Goal: Task Accomplishment & Management: Manage account settings

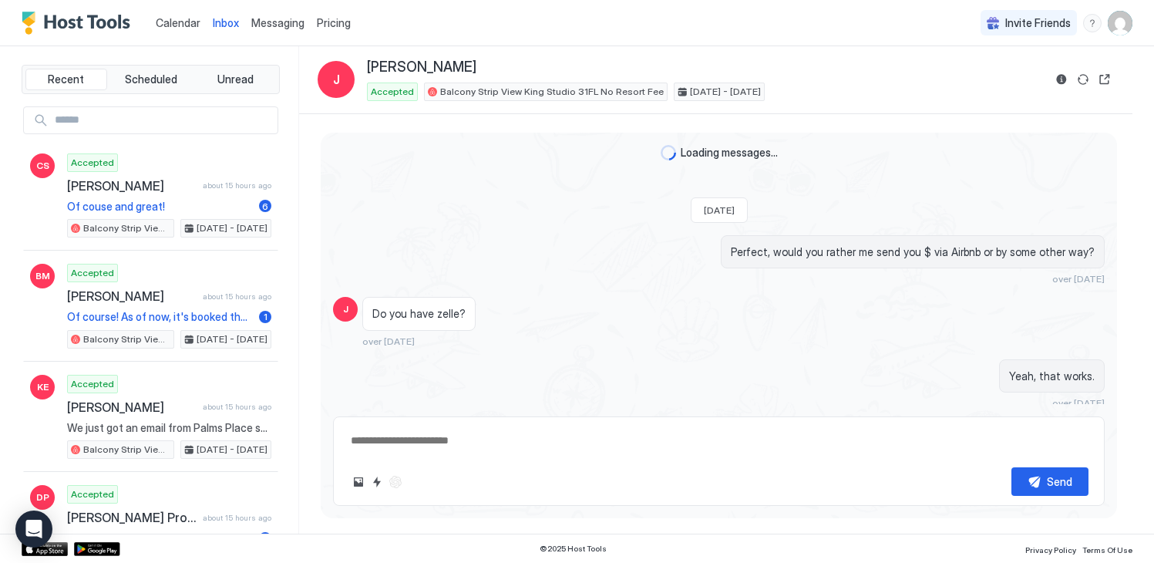
scroll to position [4324, 0]
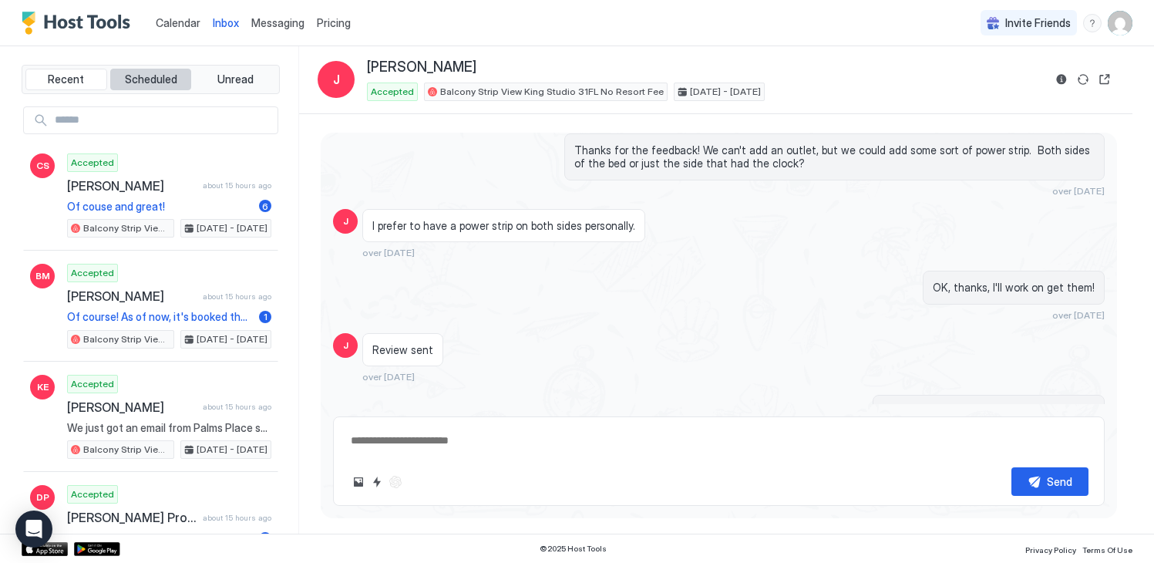
click at [163, 80] on span "Scheduled" at bounding box center [151, 79] width 52 height 14
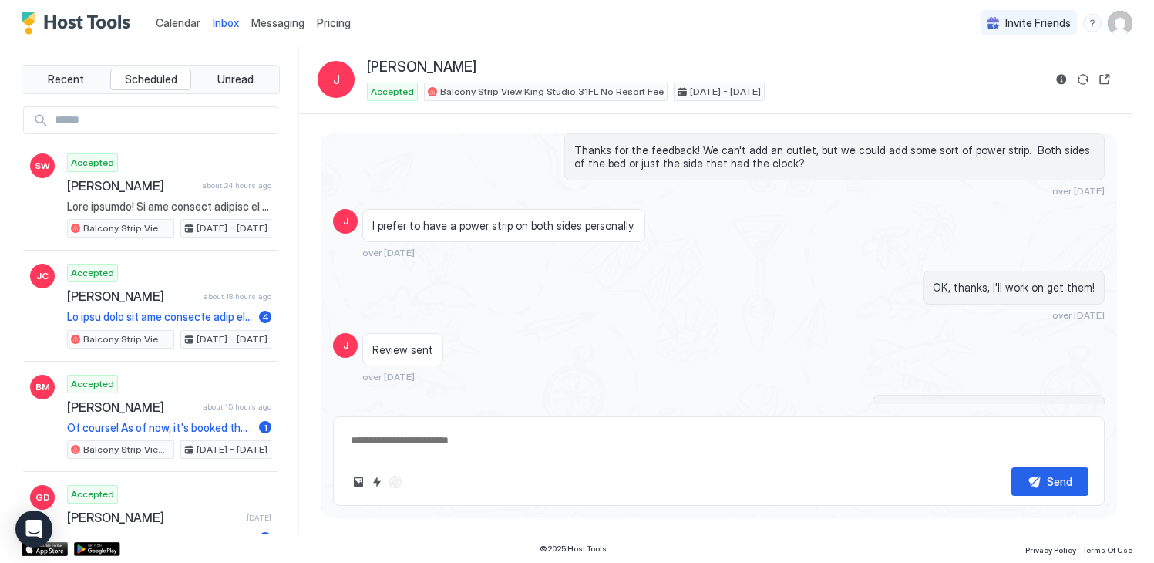
type textarea "*"
click at [266, 19] on span "Messaging" at bounding box center [277, 22] width 53 height 13
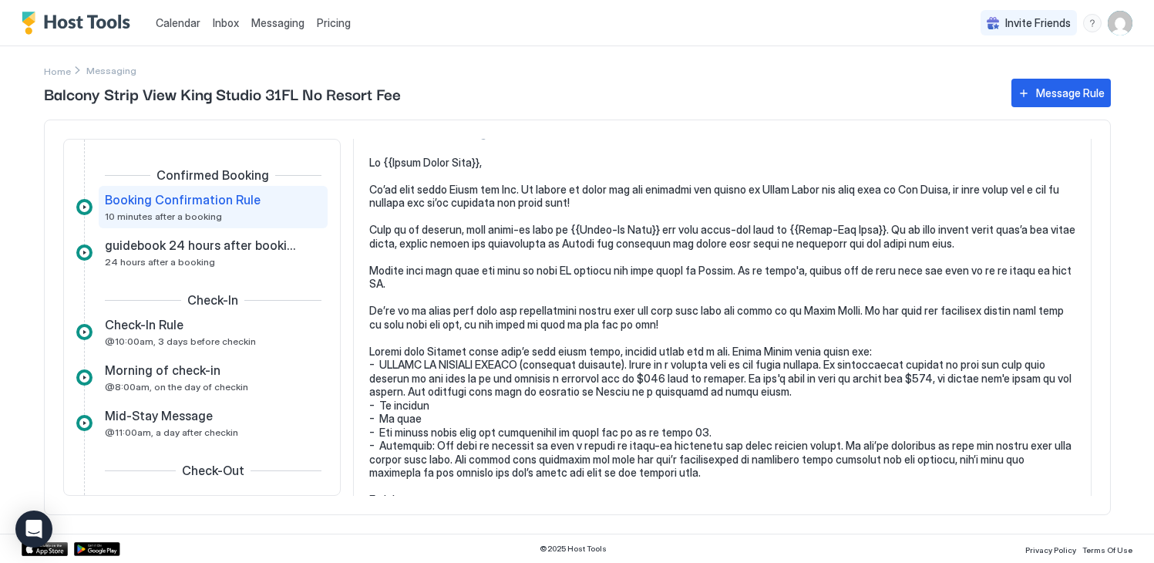
scroll to position [125, 0]
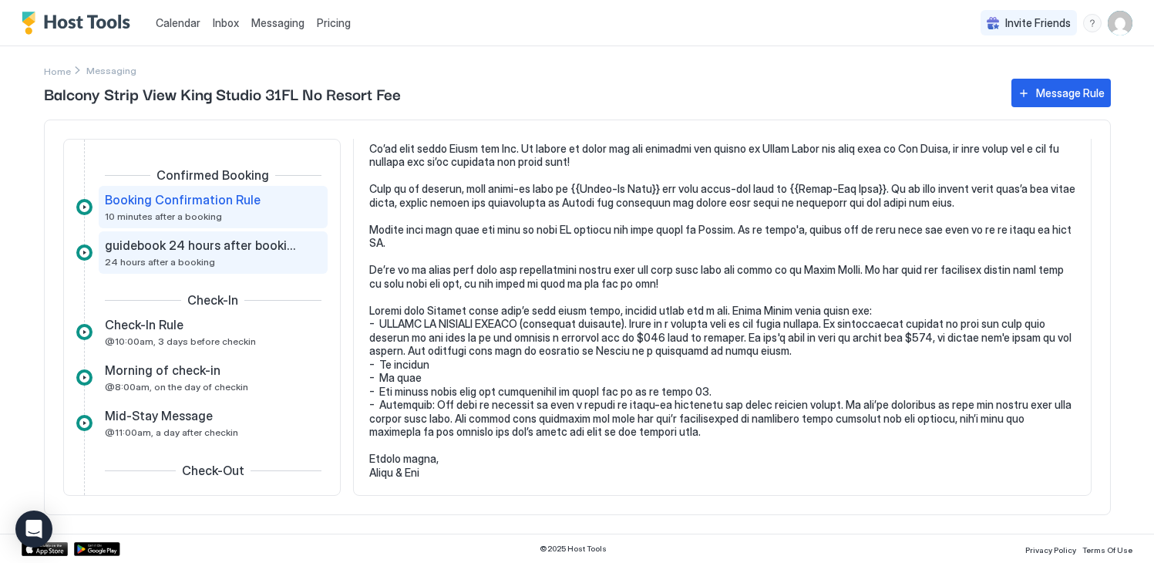
click at [180, 254] on div "guidebook 24 hours after booking 24 hours after a booking" at bounding box center [202, 252] width 195 height 30
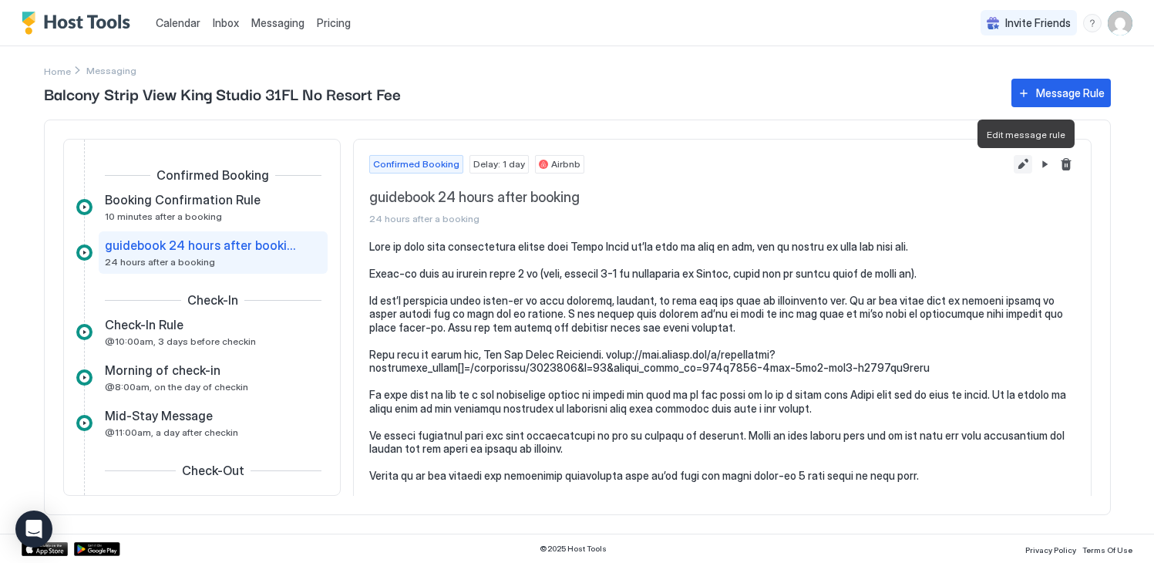
click at [1026, 166] on button "Edit message rule" at bounding box center [1022, 164] width 18 height 18
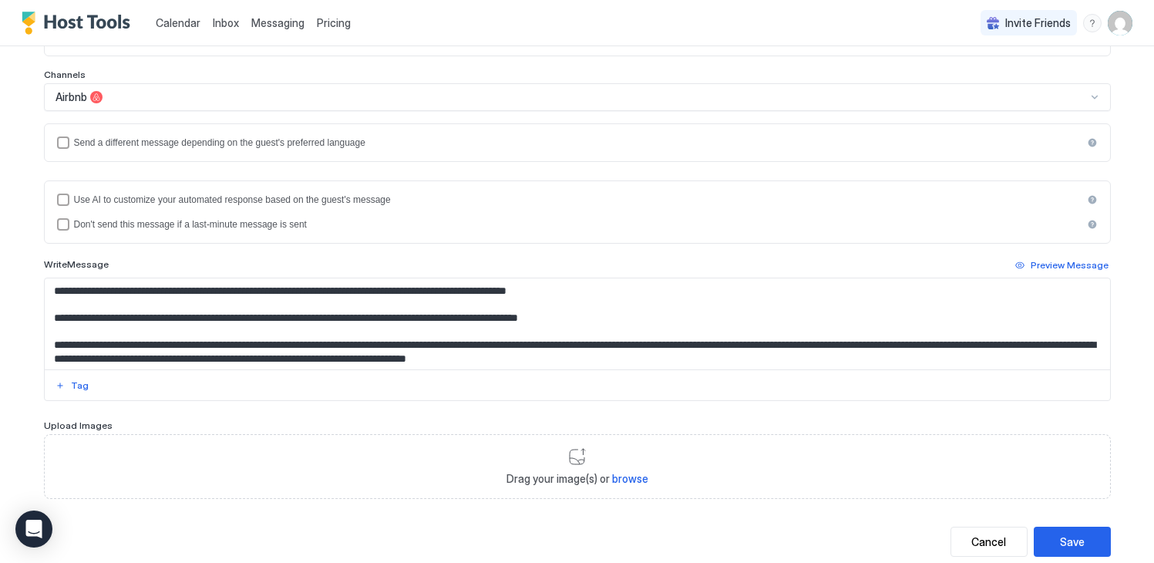
scroll to position [321, 0]
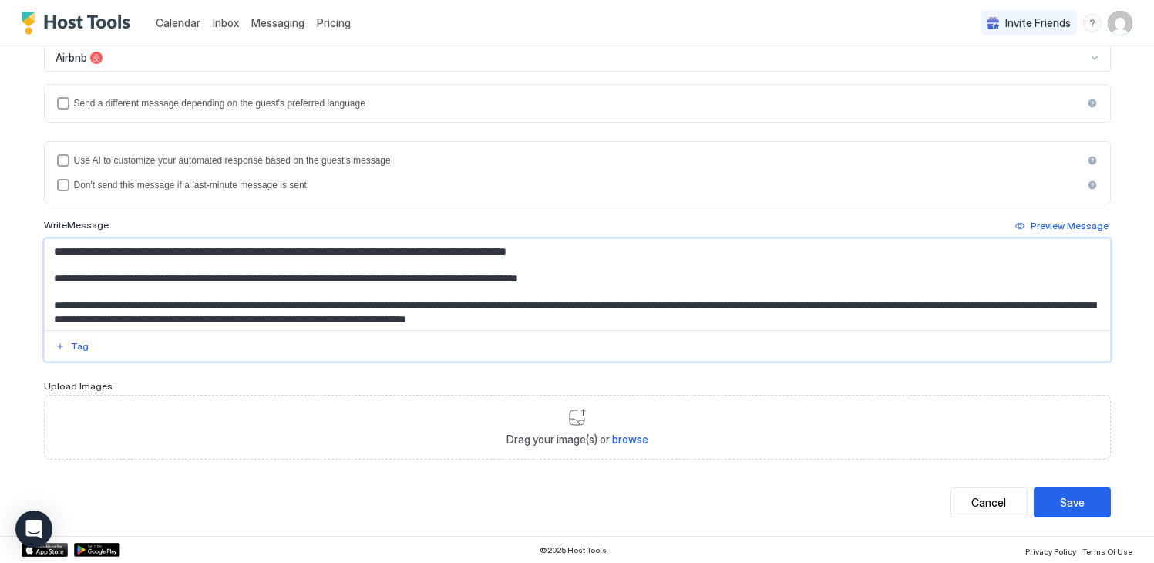
drag, startPoint x: 201, startPoint y: 276, endPoint x: 214, endPoint y: 300, distance: 27.2
click at [201, 276] on textarea "Input Field" at bounding box center [577, 284] width 1065 height 91
click at [301, 280] on textarea "To enrich screen reader interactions, please activate Accessibility in Grammarl…" at bounding box center [577, 284] width 1065 height 91
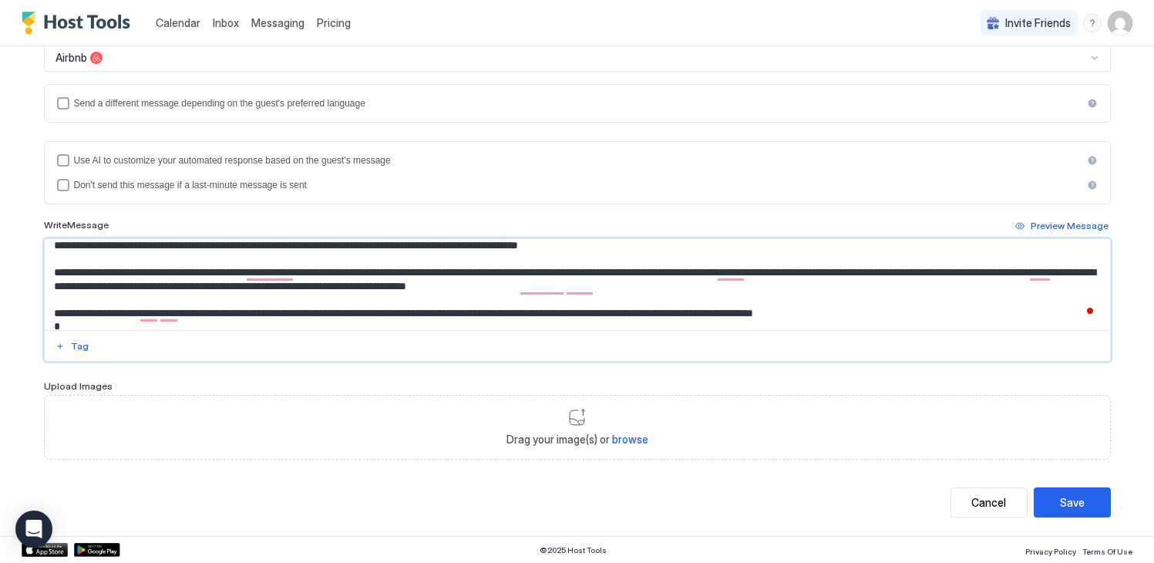
scroll to position [0, 0]
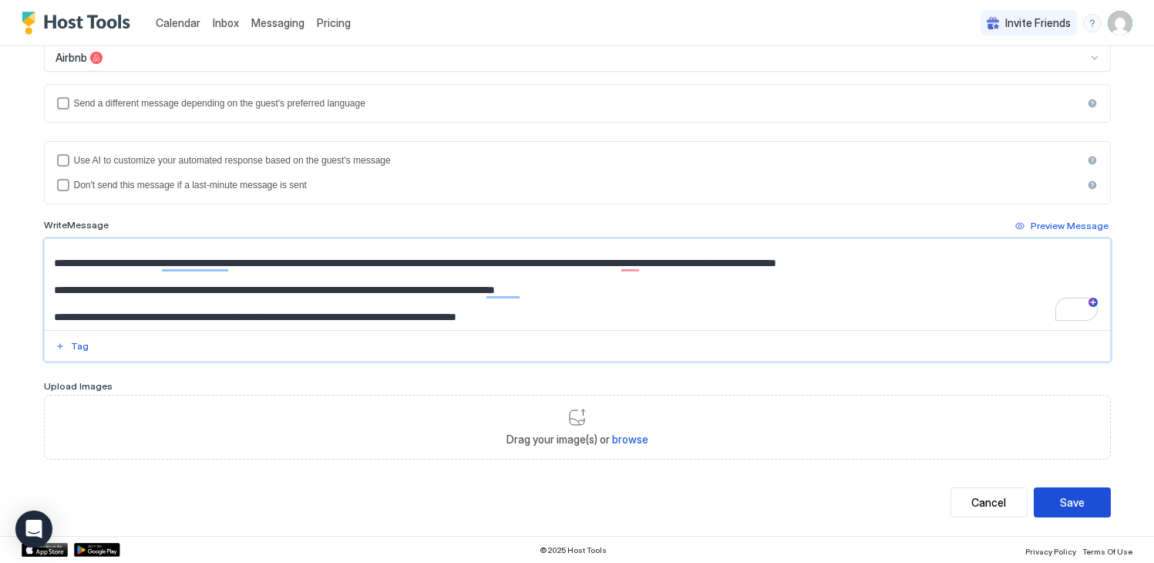
type textarea "**********"
click at [1067, 508] on div "Save" at bounding box center [1072, 502] width 25 height 16
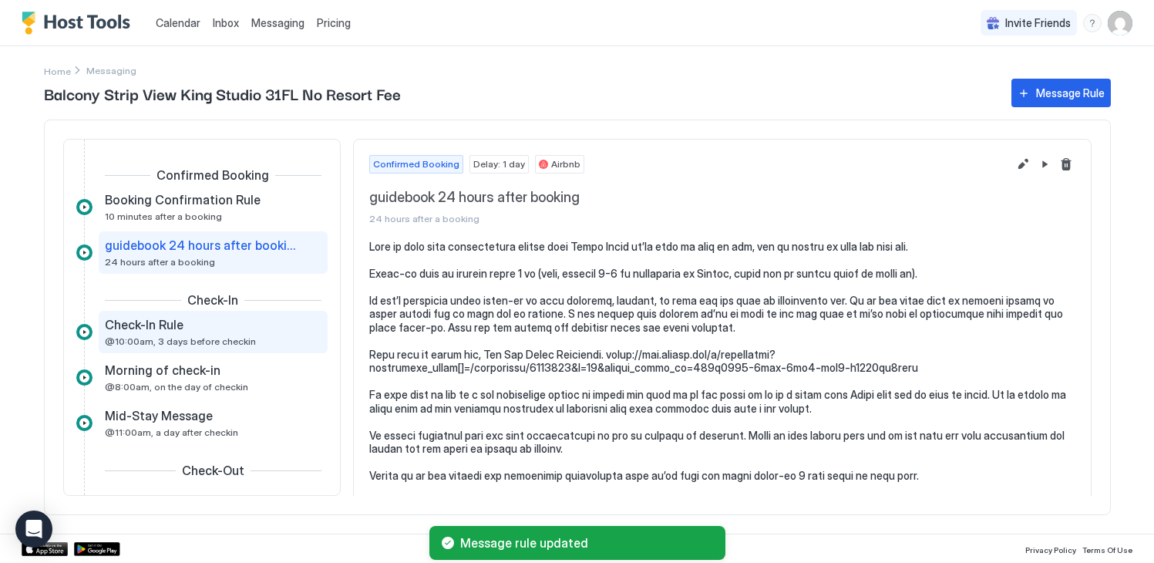
click at [211, 321] on div "Check-In Rule" at bounding box center [202, 324] width 195 height 15
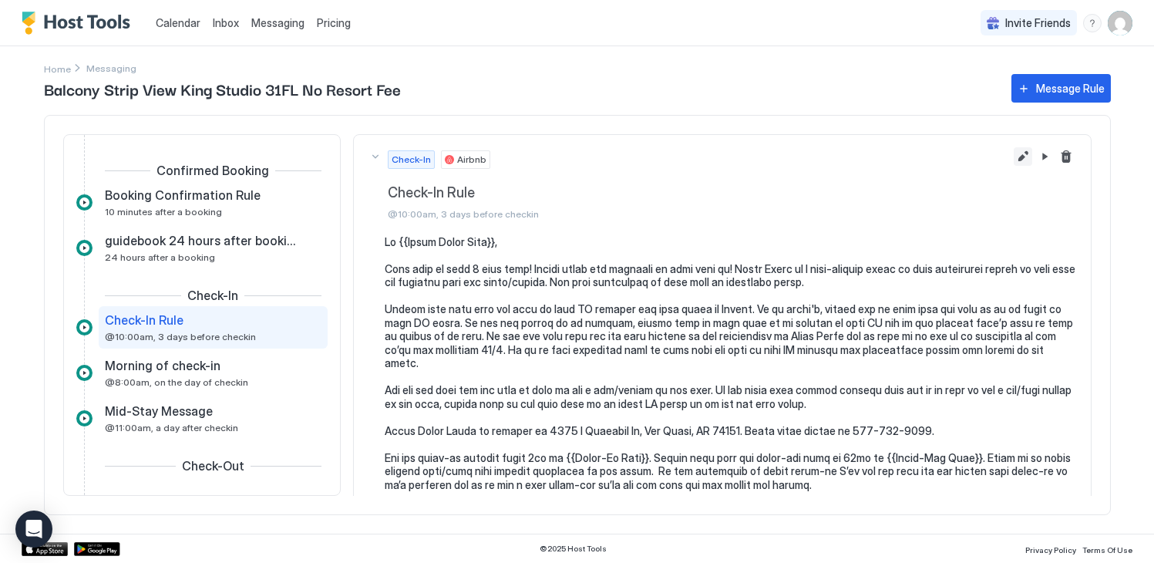
click at [1027, 151] on button "Edit message rule" at bounding box center [1022, 156] width 18 height 18
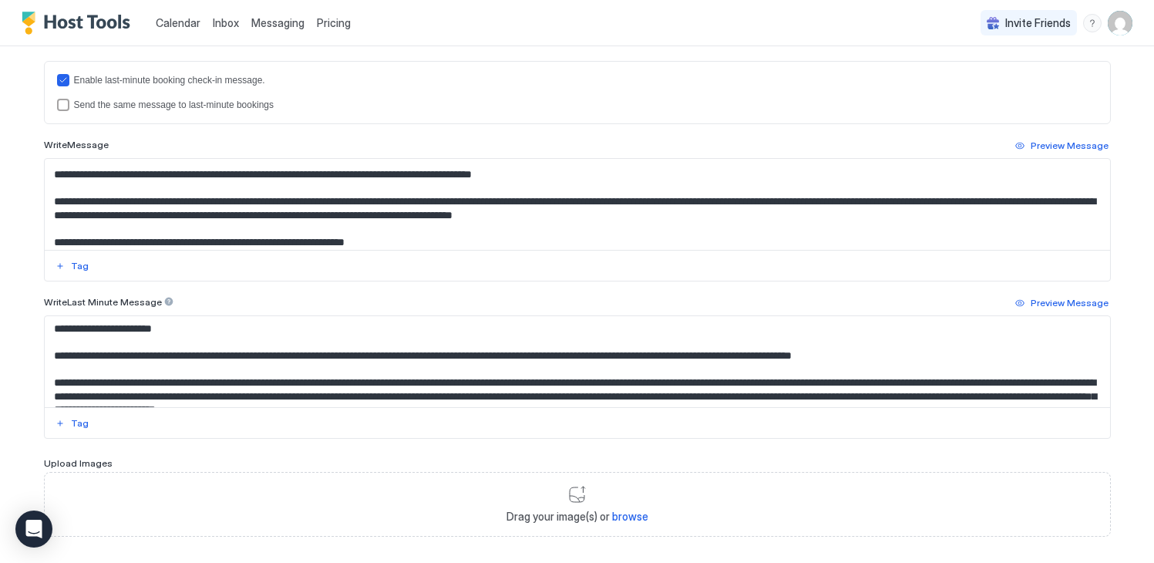
click at [204, 223] on textarea "Input Field" at bounding box center [577, 204] width 1065 height 91
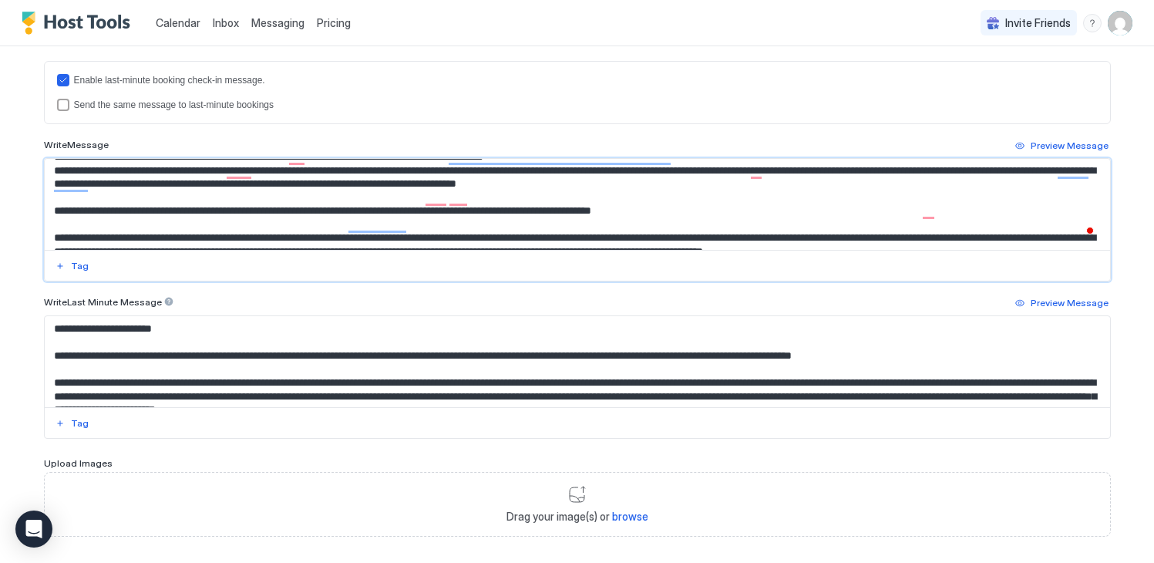
click at [419, 197] on textarea "To enrich screen reader interactions, please activate Accessibility in Grammarl…" at bounding box center [577, 204] width 1065 height 91
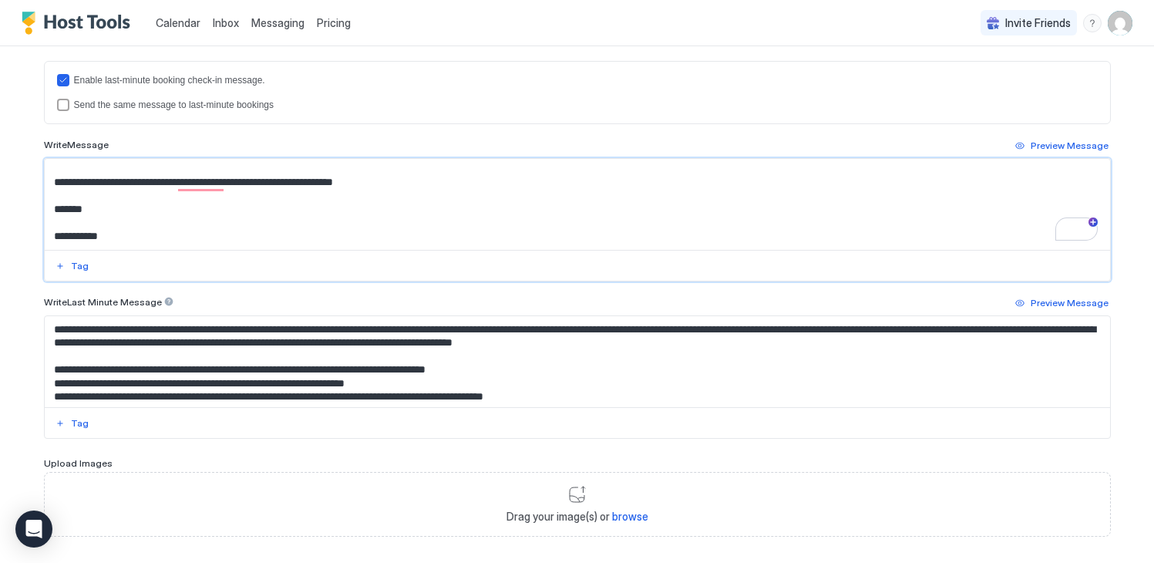
type textarea "**********"
click at [206, 383] on textarea "Input Field" at bounding box center [577, 361] width 1065 height 91
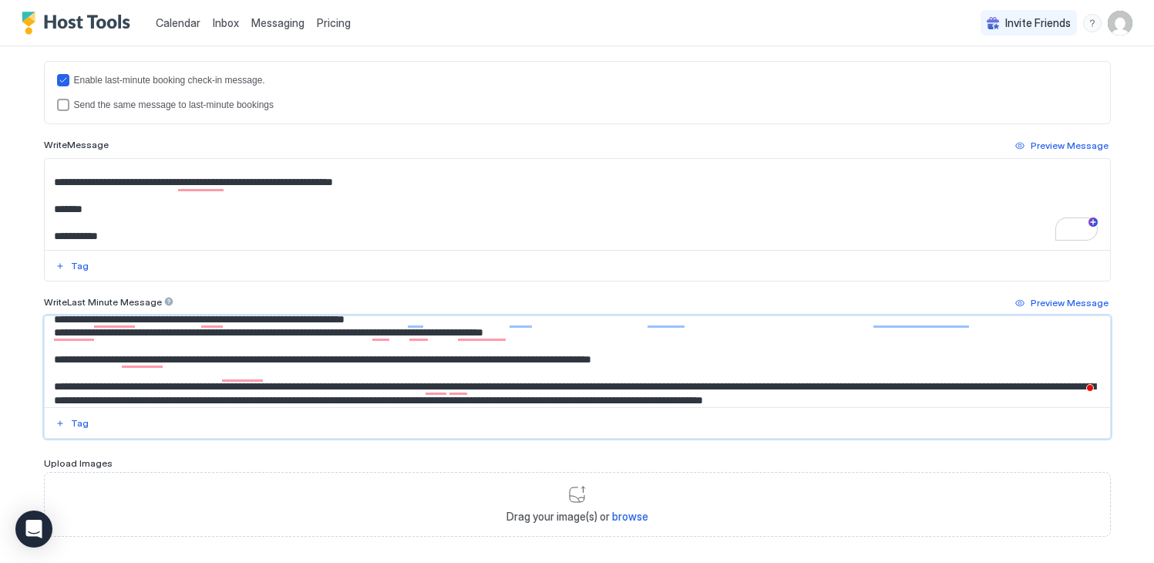
click at [419, 386] on textarea "To enrich screen reader interactions, please activate Accessibility in Grammarl…" at bounding box center [577, 361] width 1065 height 91
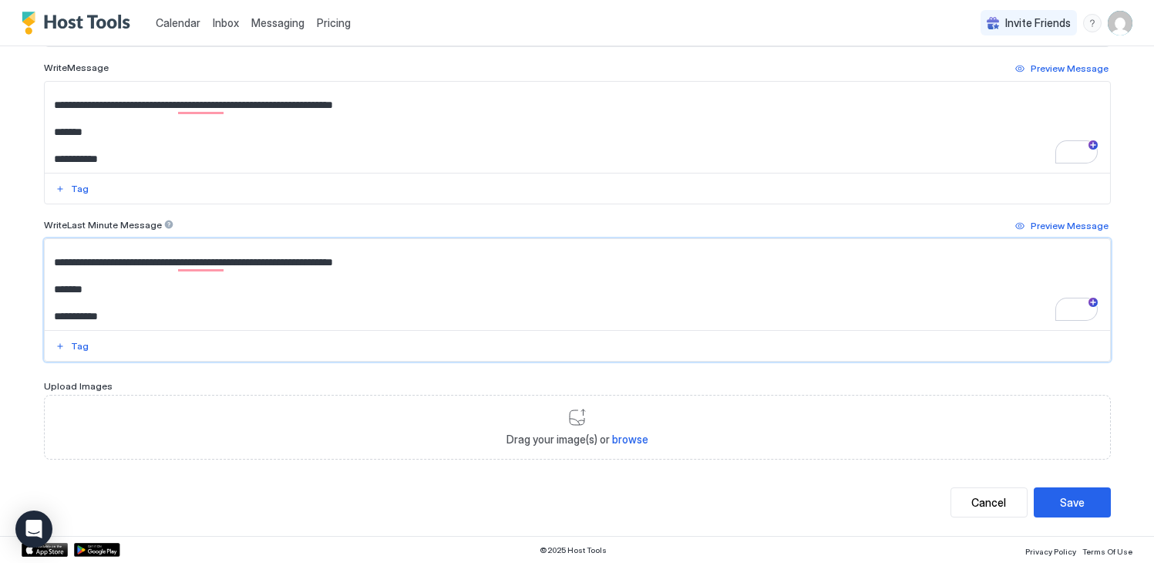
type textarea "**********"
click at [1060, 501] on div "Save" at bounding box center [1072, 502] width 25 height 16
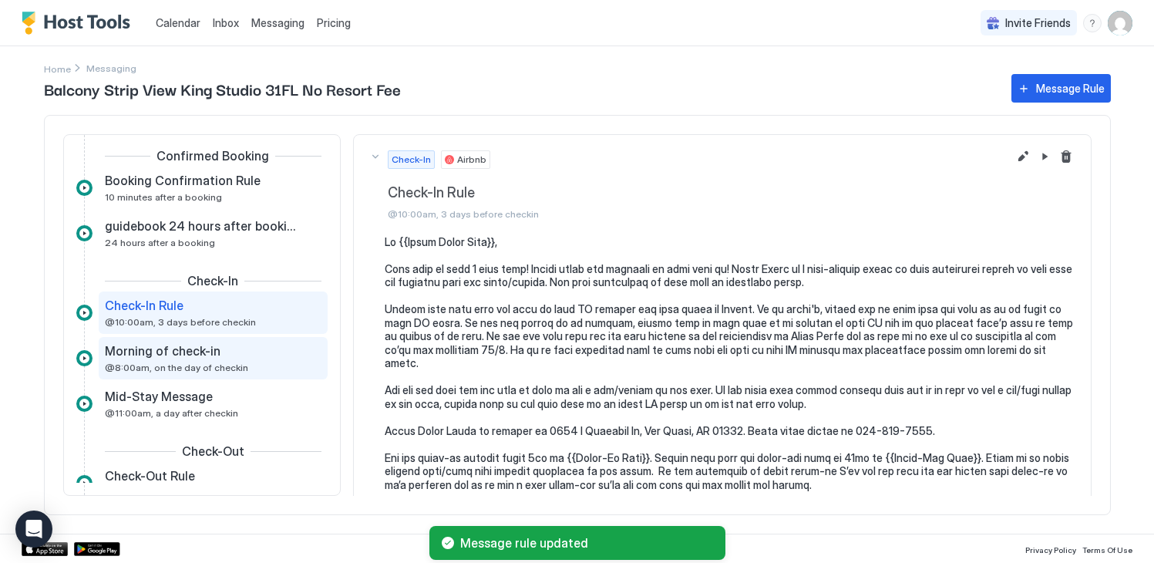
click at [184, 356] on span "Morning of check-in" at bounding box center [163, 350] width 116 height 15
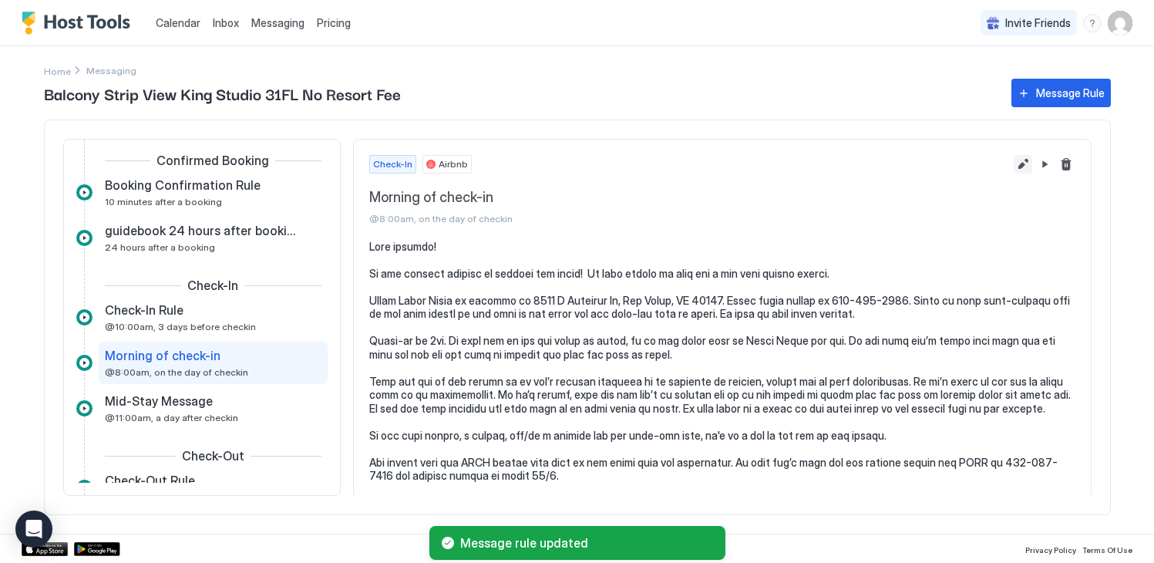
click at [1019, 160] on button "Edit message rule" at bounding box center [1022, 164] width 18 height 18
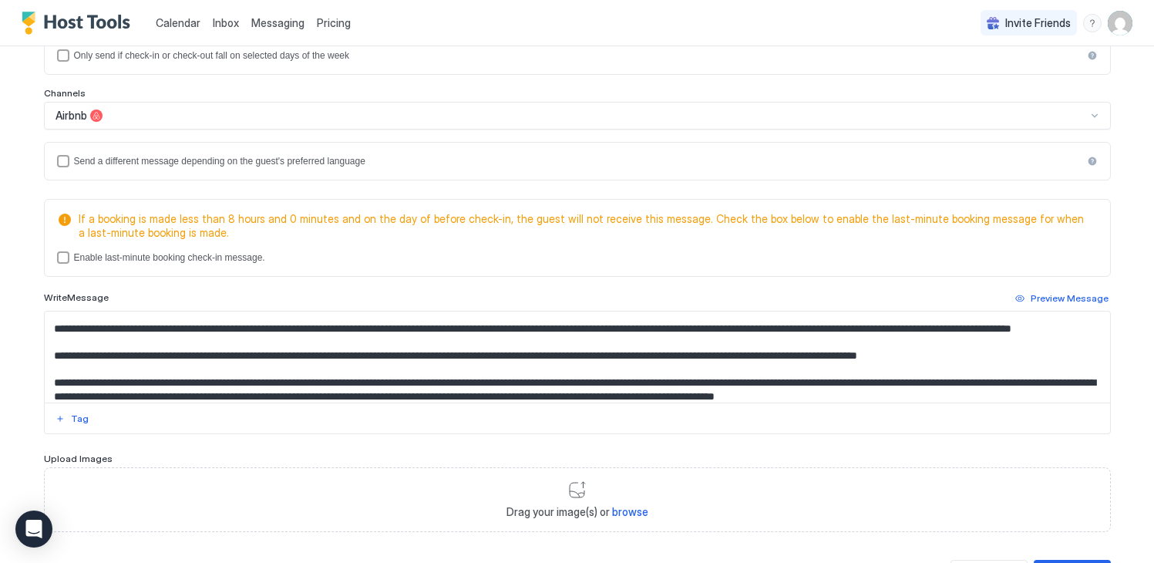
click at [115, 370] on textarea "Input Field" at bounding box center [577, 356] width 1065 height 91
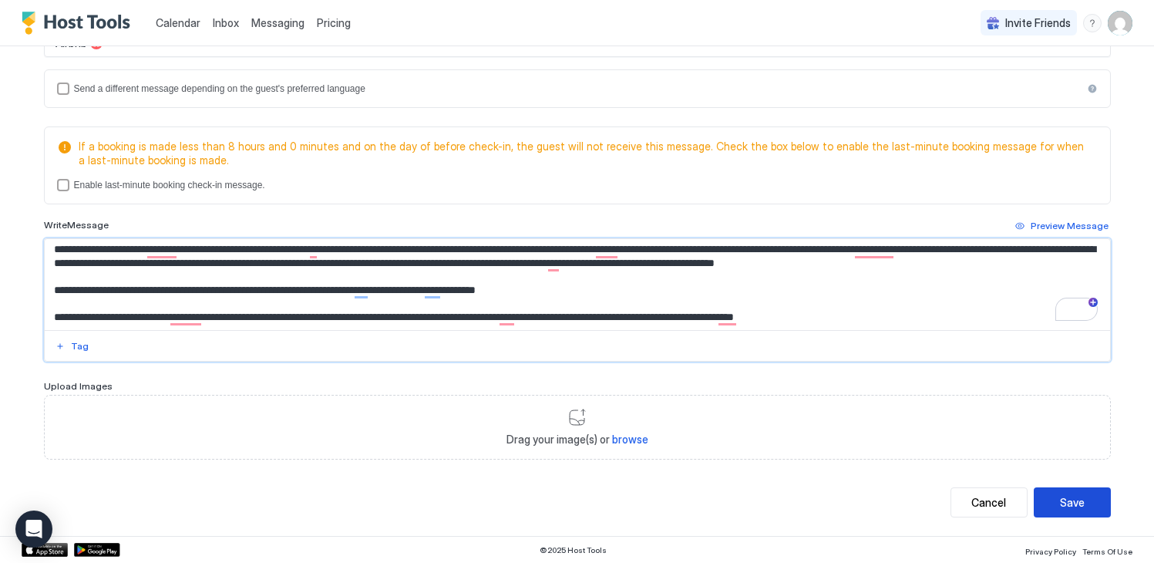
type textarea "**********"
click at [1053, 496] on button "Save" at bounding box center [1071, 502] width 77 height 30
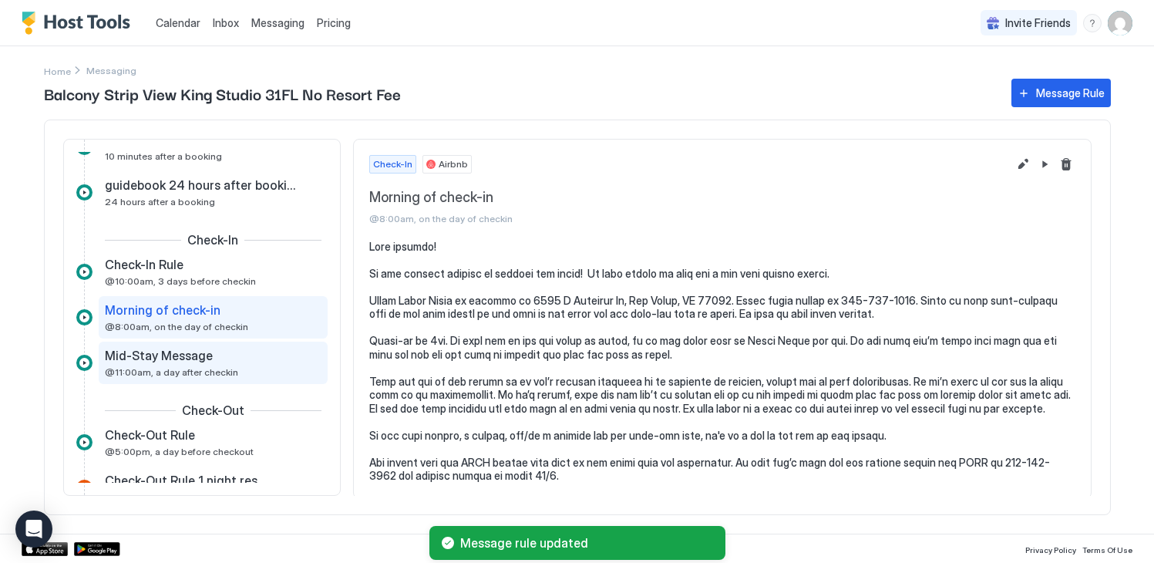
click at [246, 368] on div "Mid-Stay Message @11:00am, a day after checkin" at bounding box center [202, 363] width 195 height 30
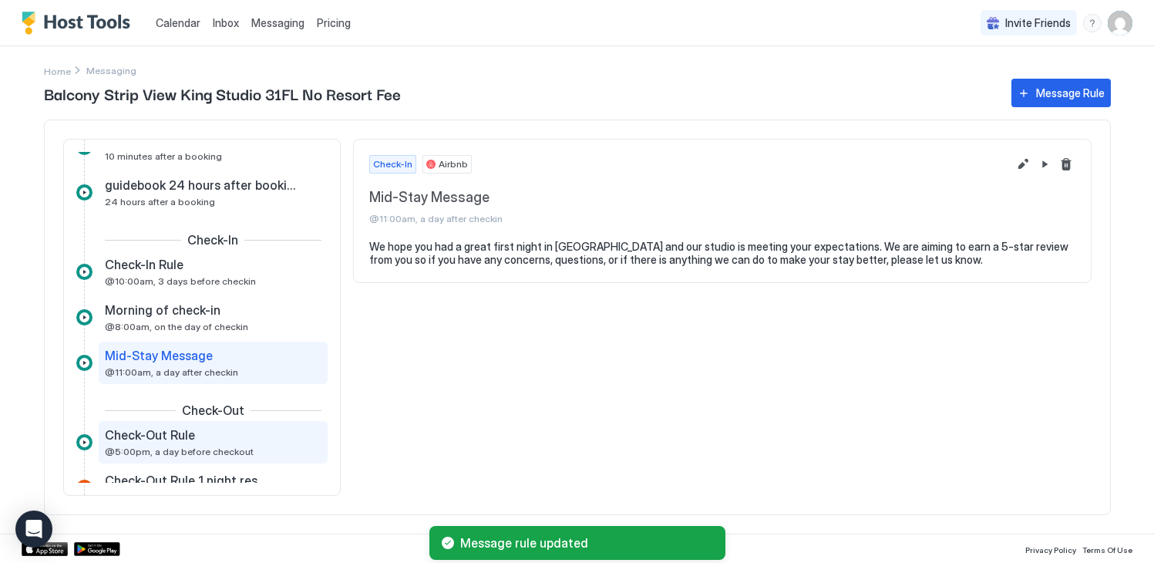
click at [217, 439] on div "Check-Out Rule" at bounding box center [202, 434] width 195 height 15
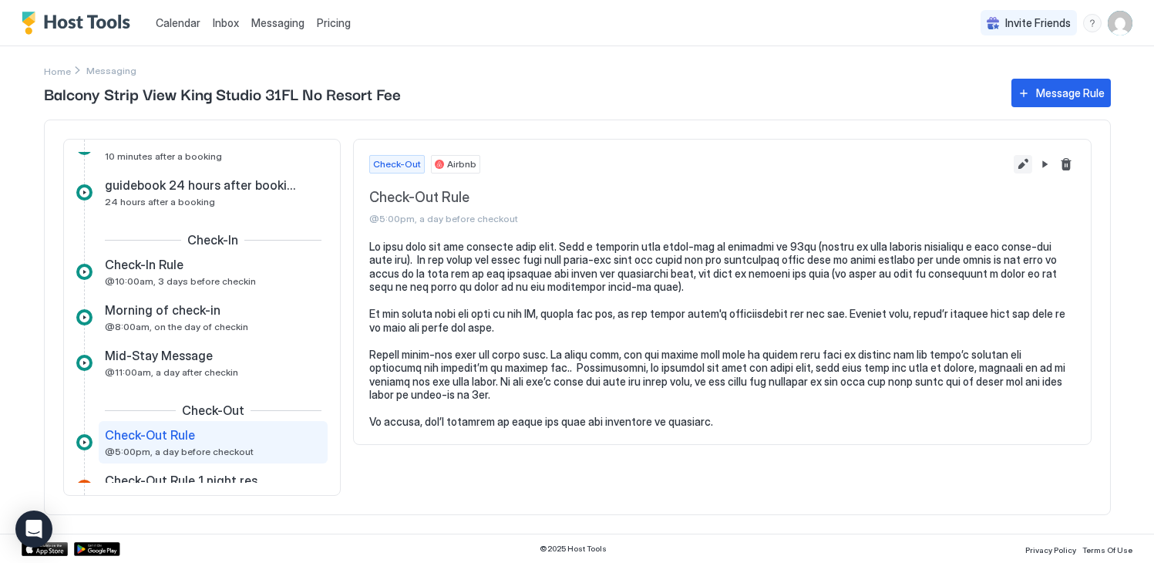
click at [1016, 160] on button "Edit message rule" at bounding box center [1022, 164] width 18 height 18
